Goal: Navigation & Orientation: Understand site structure

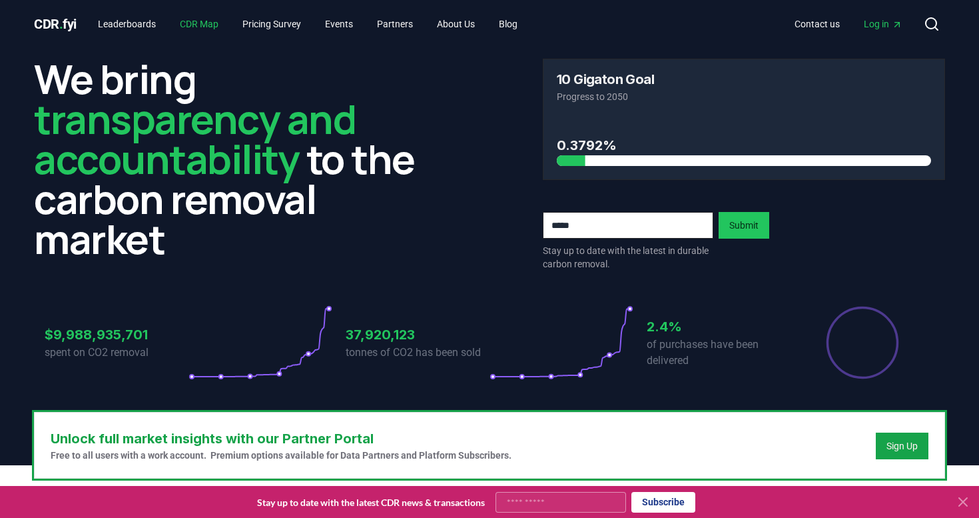
click at [211, 26] on link "CDR Map" at bounding box center [199, 24] width 60 height 24
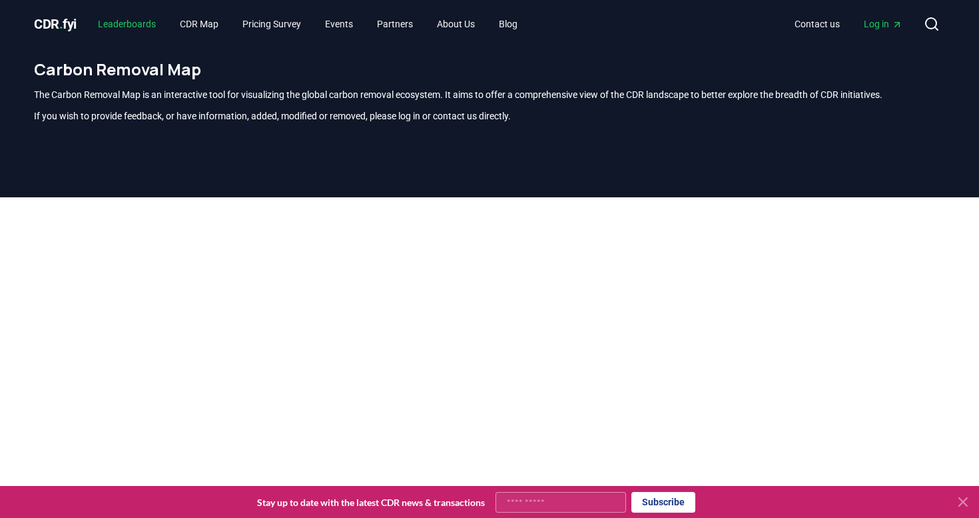
click at [148, 25] on link "Leaderboards" at bounding box center [126, 24] width 79 height 24
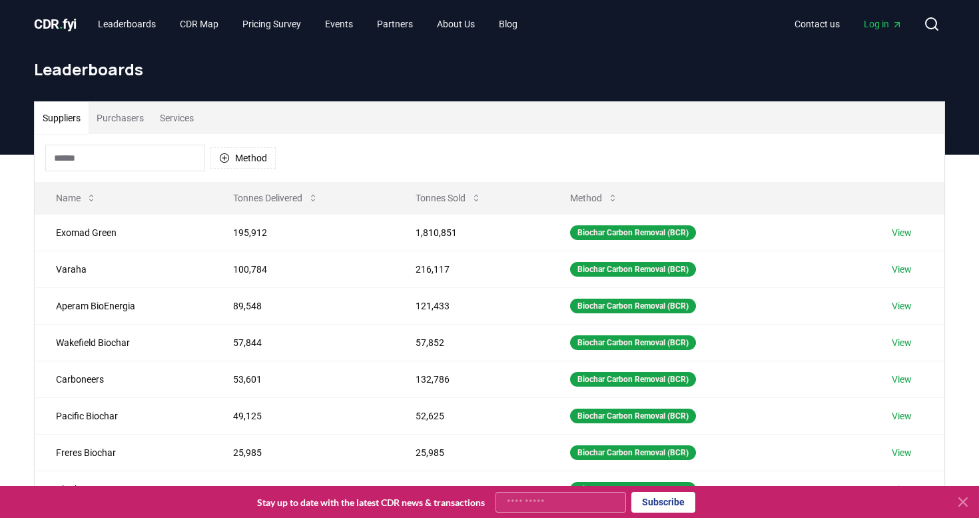
click at [123, 155] on input at bounding box center [125, 158] width 160 height 27
click at [249, 159] on button "Method" at bounding box center [243, 157] width 65 height 21
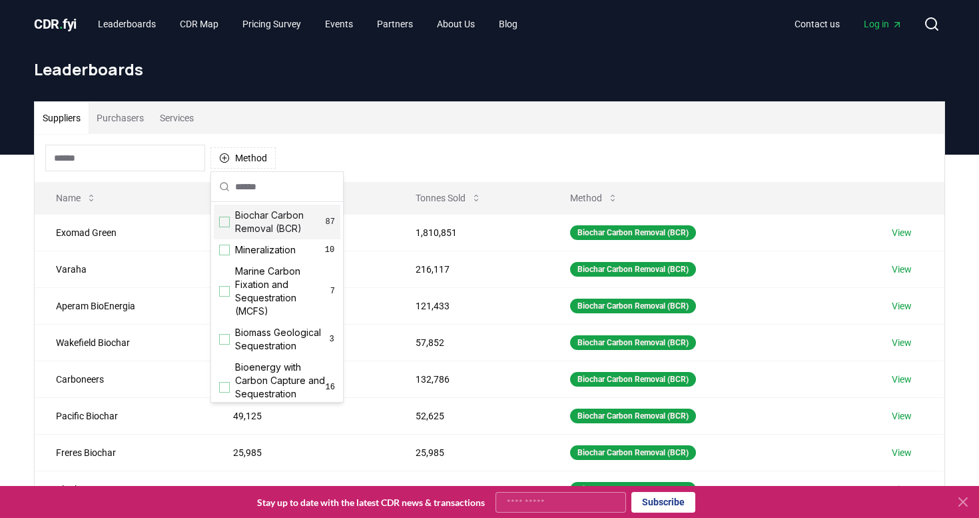
click at [467, 159] on div "Method" at bounding box center [490, 158] width 910 height 48
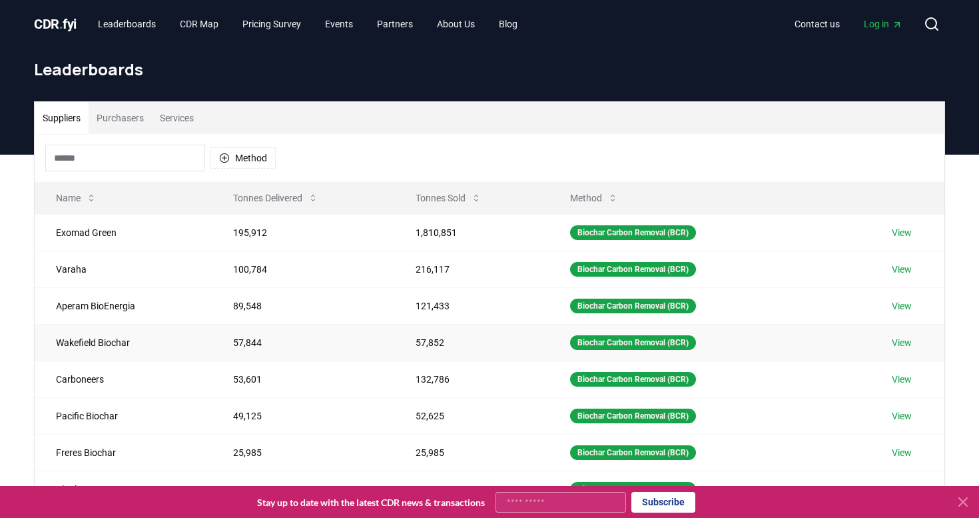
scroll to position [1, 0]
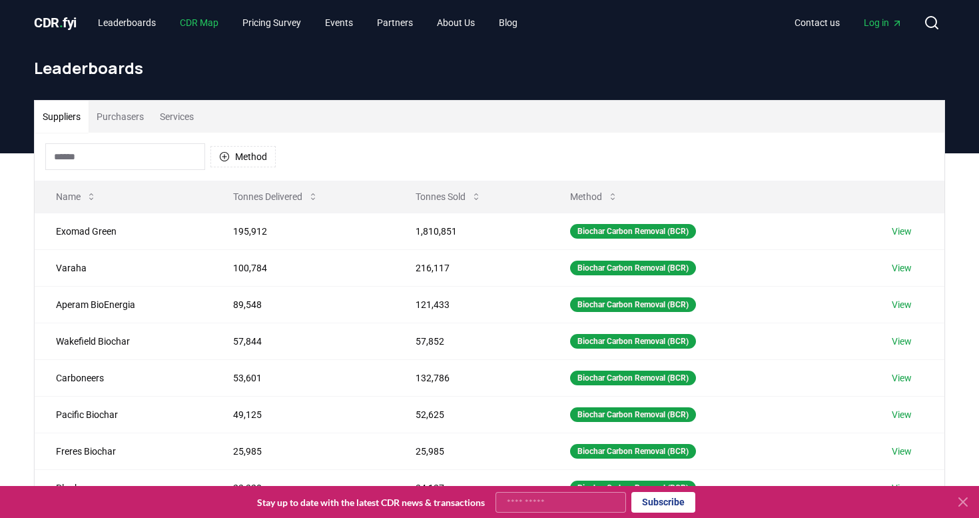
click at [200, 21] on link "CDR Map" at bounding box center [199, 23] width 60 height 24
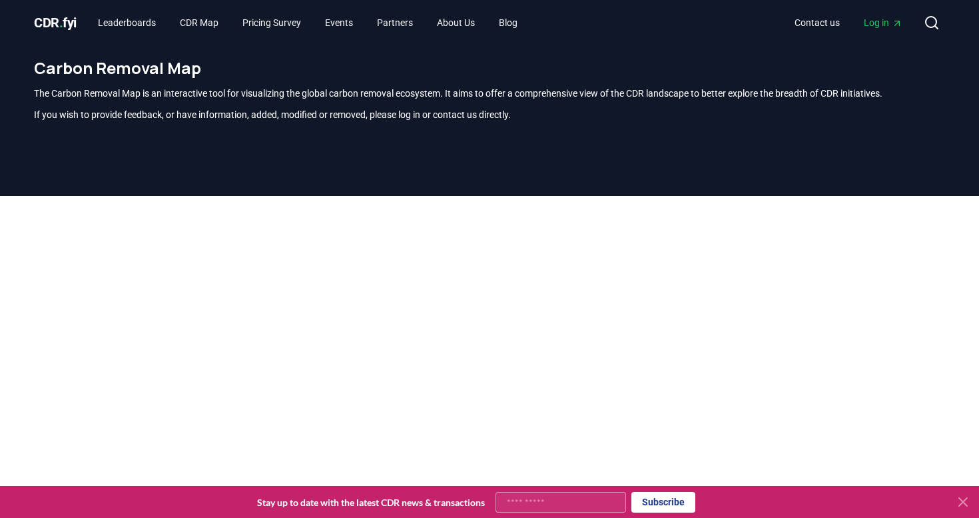
scroll to position [392, 0]
